Goal: Transaction & Acquisition: Download file/media

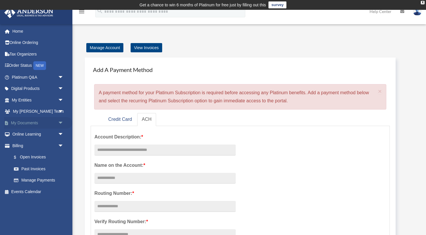
click at [32, 126] on link "My Documents arrow_drop_down" at bounding box center [38, 123] width 68 height 12
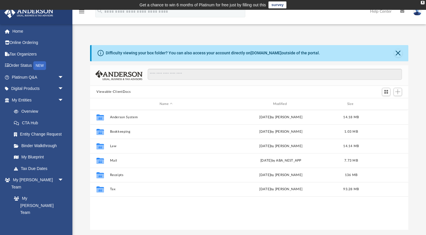
scroll to position [132, 318]
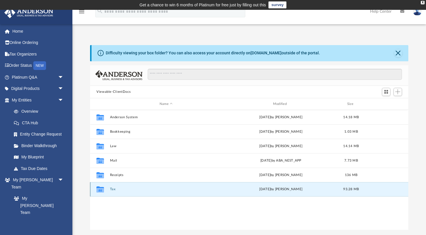
click at [111, 190] on button "Tax" at bounding box center [166, 190] width 112 height 4
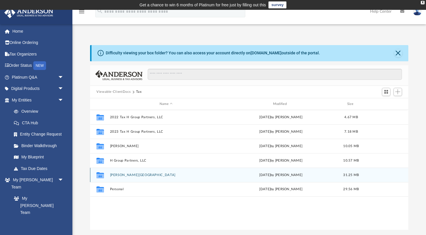
click at [116, 177] on button "Hinderscheid, Kayla" at bounding box center [166, 175] width 112 height 4
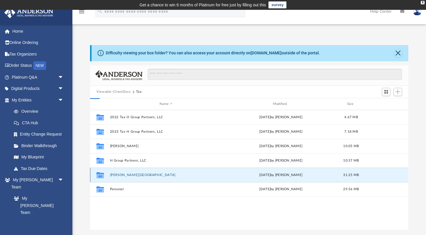
click at [116, 177] on button "Hinderscheid, Kayla" at bounding box center [166, 175] width 112 height 4
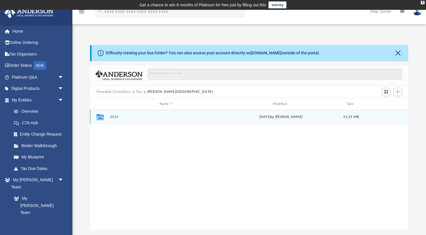
click at [115, 115] on button "2024" at bounding box center [166, 117] width 112 height 4
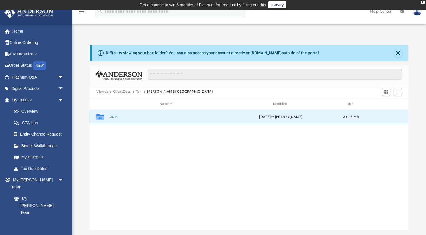
click at [115, 115] on button "2024" at bounding box center [166, 117] width 112 height 4
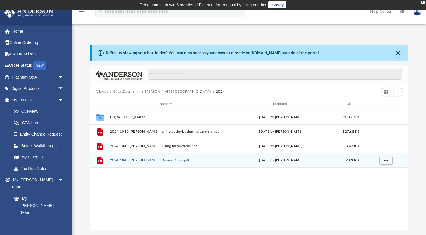
click at [127, 160] on button "2024 1040 Hinderscheid, Kayla - Review Copy.pdf" at bounding box center [166, 161] width 112 height 4
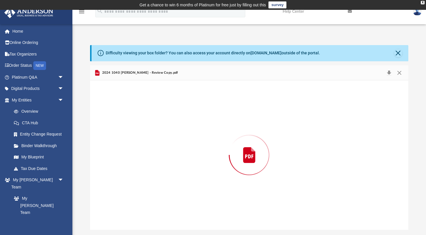
click at [127, 160] on div "Preview" at bounding box center [249, 154] width 318 height 149
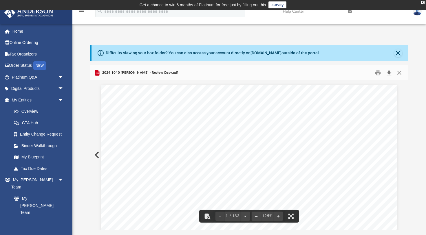
click at [390, 72] on button "Download" at bounding box center [389, 72] width 10 height 9
click at [401, 73] on button "Close" at bounding box center [399, 72] width 10 height 9
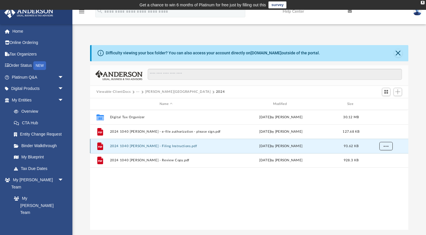
click at [384, 146] on span "More options" at bounding box center [386, 146] width 5 height 3
click at [375, 166] on li "Download" at bounding box center [380, 167] width 17 height 6
click at [386, 147] on span "More options" at bounding box center [386, 146] width 5 height 3
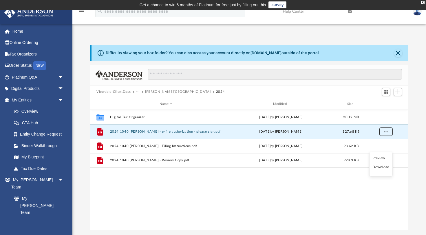
click at [387, 129] on button "More options" at bounding box center [385, 132] width 13 height 9
click at [382, 155] on li "Download" at bounding box center [380, 153] width 17 height 6
